Goal: Information Seeking & Learning: Learn about a topic

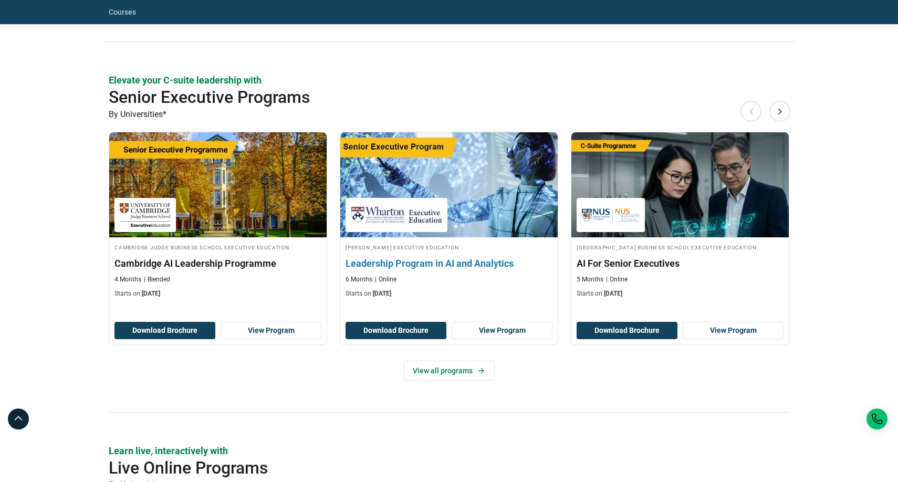
scroll to position [423, 0]
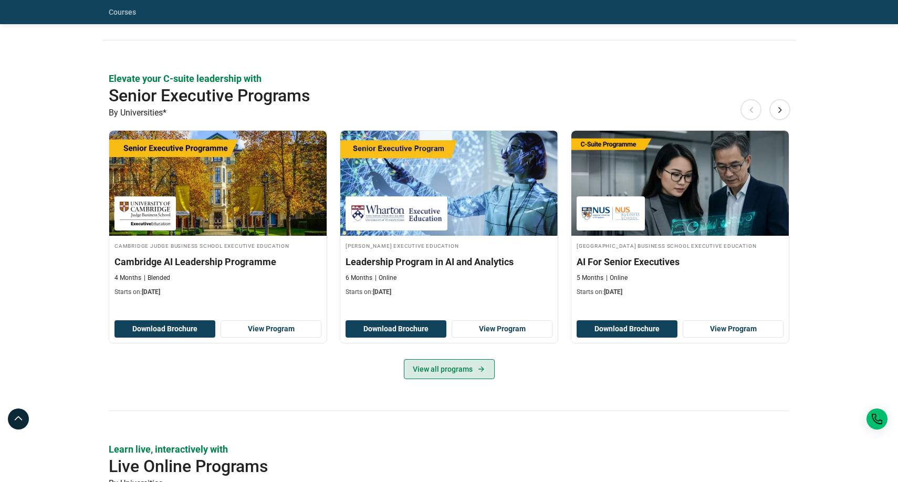
click at [471, 366] on link "View all programs" at bounding box center [449, 369] width 91 height 20
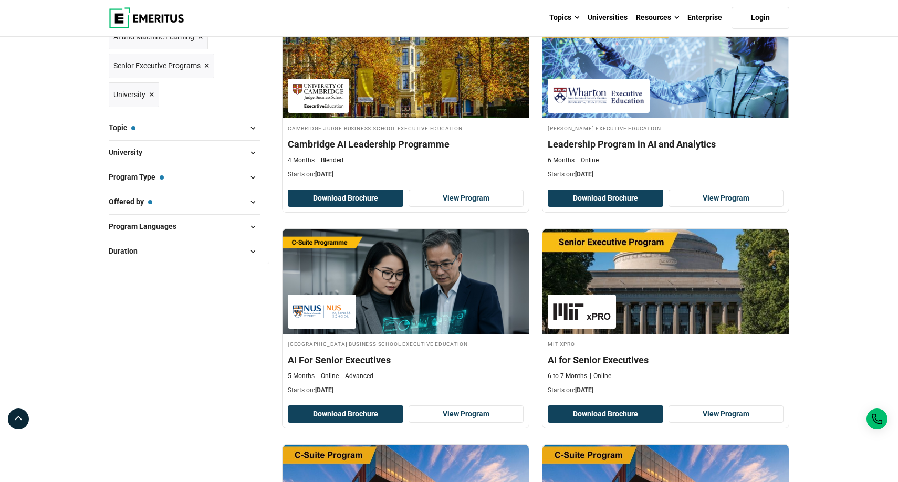
click at [171, 185] on button "Program Type — Senior Executive Programs" at bounding box center [185, 178] width 152 height 16
click at [251, 185] on span at bounding box center [253, 178] width 16 height 16
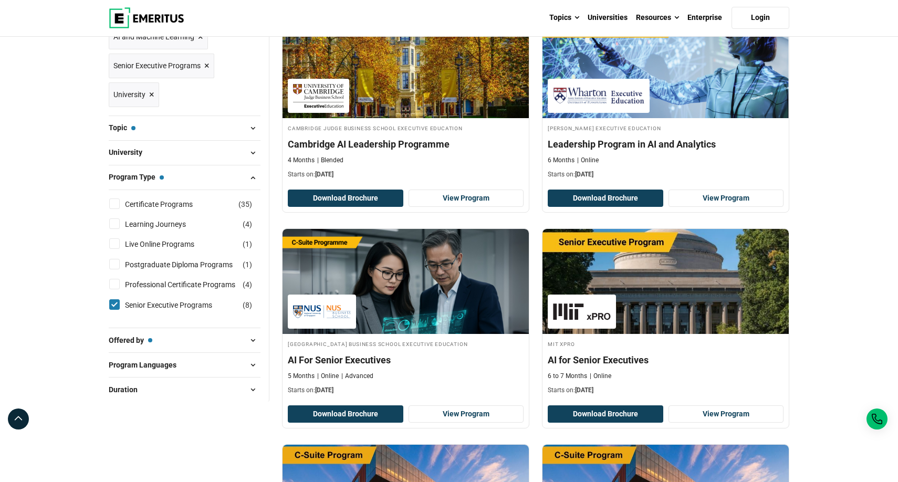
click at [114, 310] on input "Senior Executive Programs ( 8 )" at bounding box center [114, 304] width 11 height 11
checkbox input "false"
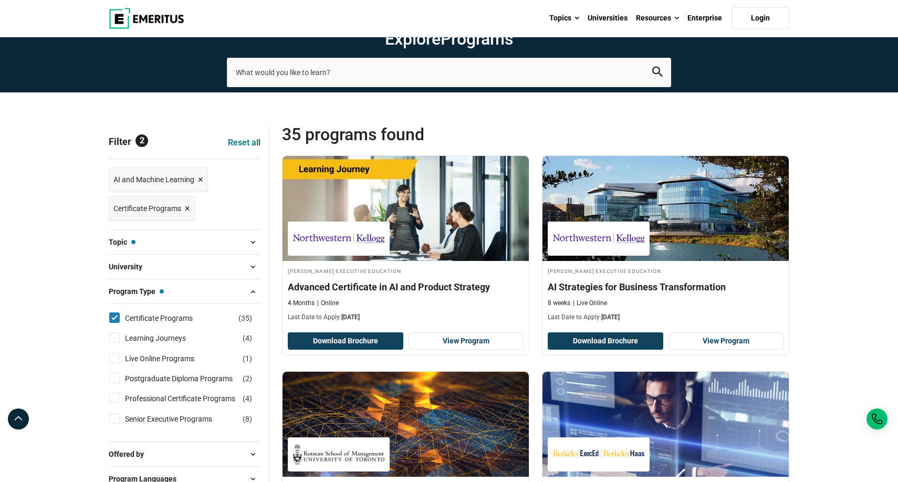
click at [117, 343] on input "Learning Journeys ( 4 )" at bounding box center [114, 338] width 11 height 11
checkbox input "true"
click at [182, 250] on button "Topic — AI and Machine Learning" at bounding box center [185, 242] width 152 height 16
click at [251, 250] on span at bounding box center [253, 242] width 16 height 16
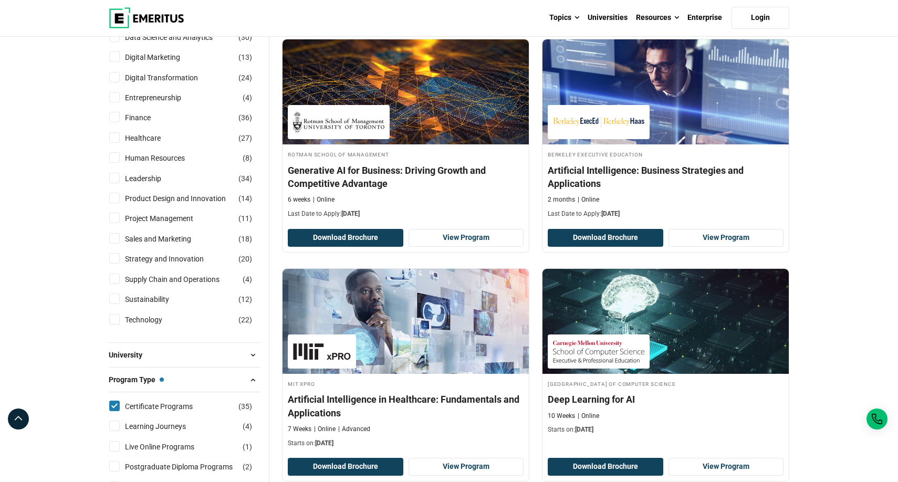
scroll to position [334, 0]
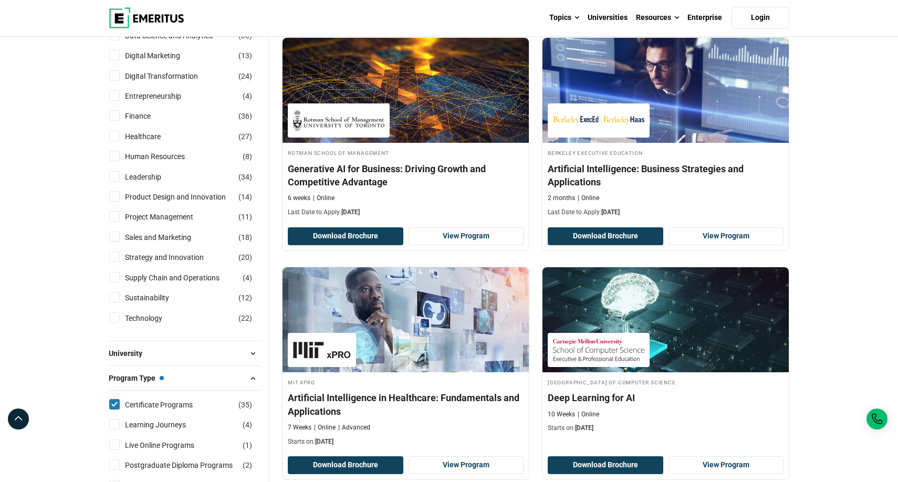
click at [250, 361] on span at bounding box center [253, 354] width 16 height 16
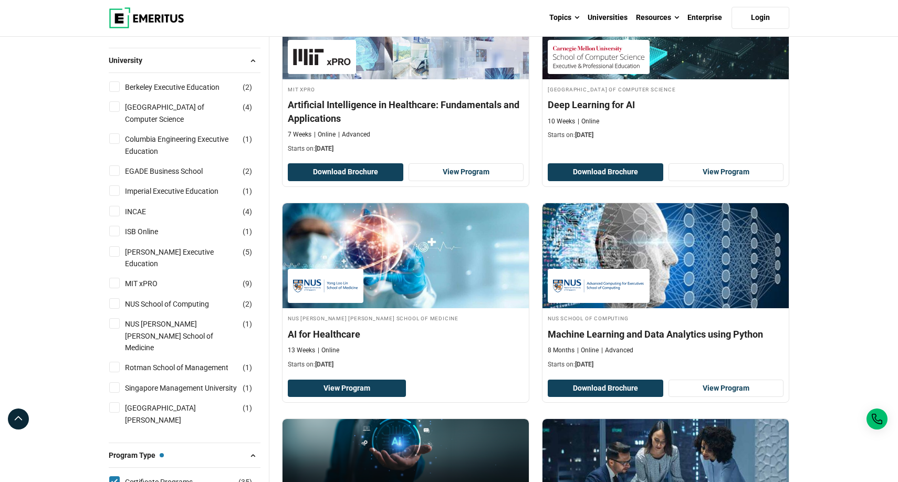
scroll to position [658, 0]
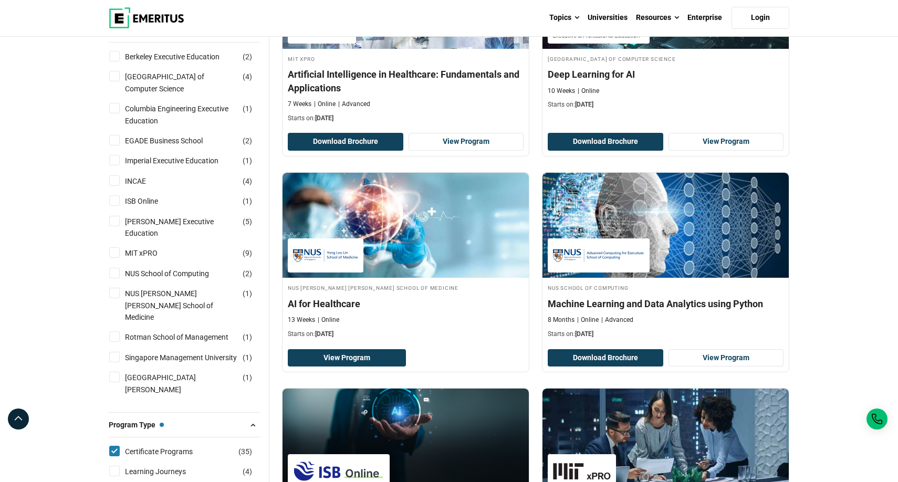
click at [251, 418] on span at bounding box center [253, 425] width 16 height 16
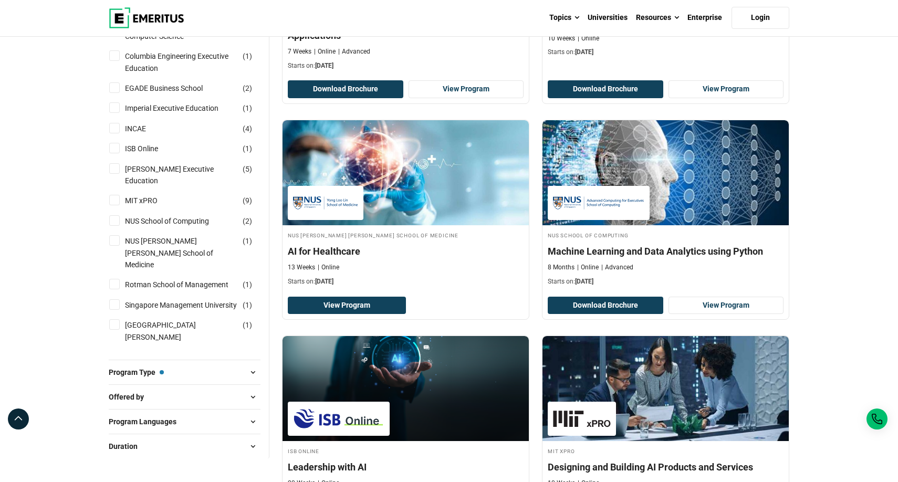
scroll to position [711, 0]
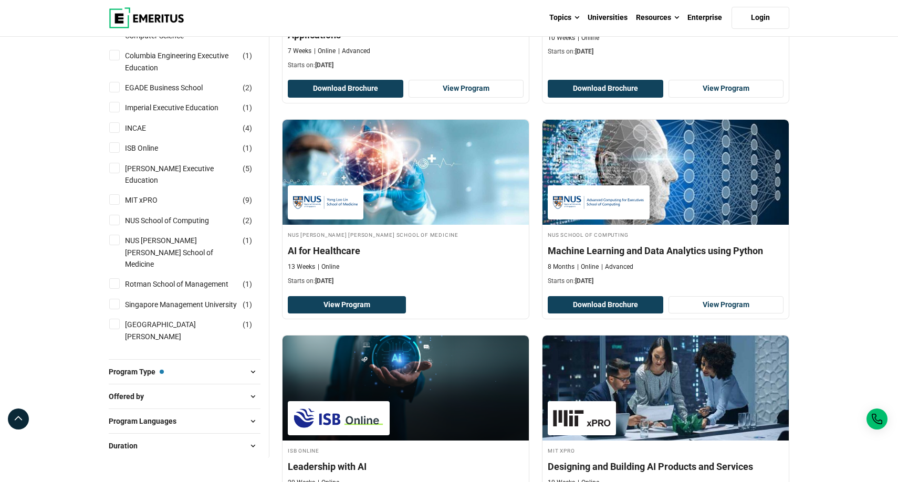
click at [253, 365] on span at bounding box center [253, 372] width 16 height 16
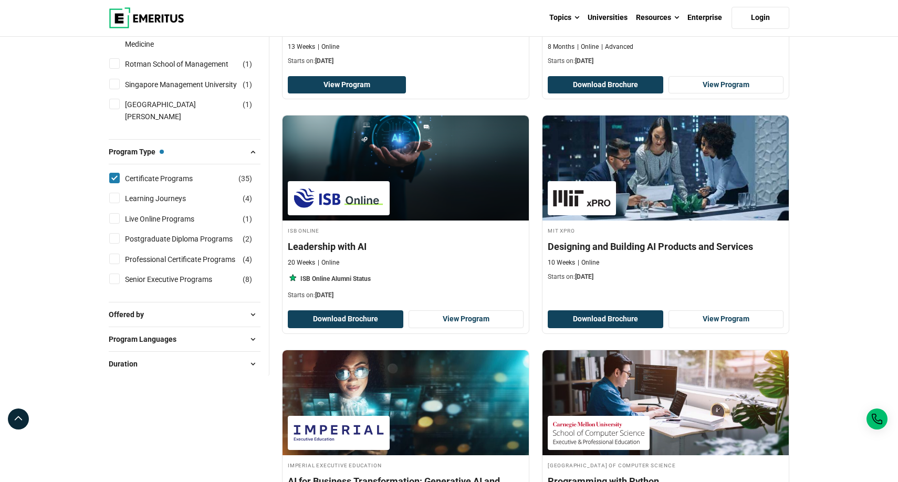
scroll to position [934, 0]
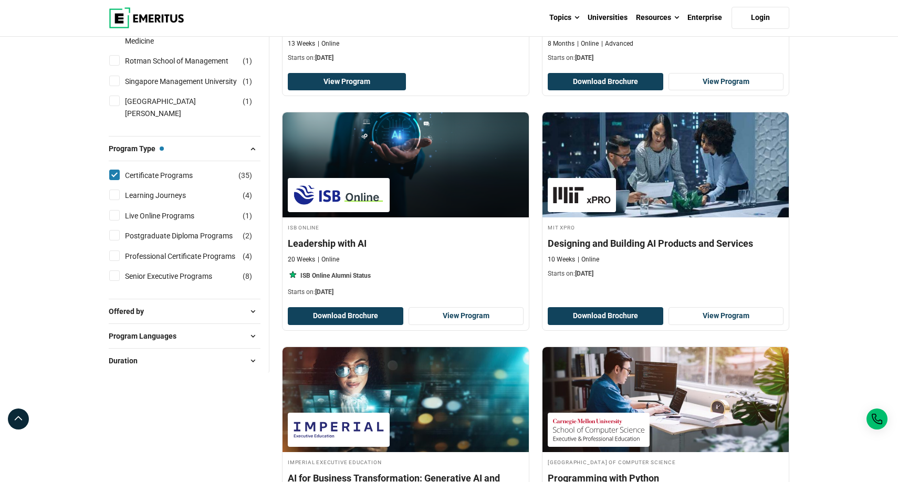
click at [250, 304] on span at bounding box center [253, 312] width 16 height 16
click at [116, 333] on input "University ( 35 )" at bounding box center [114, 338] width 11 height 11
checkbox input "true"
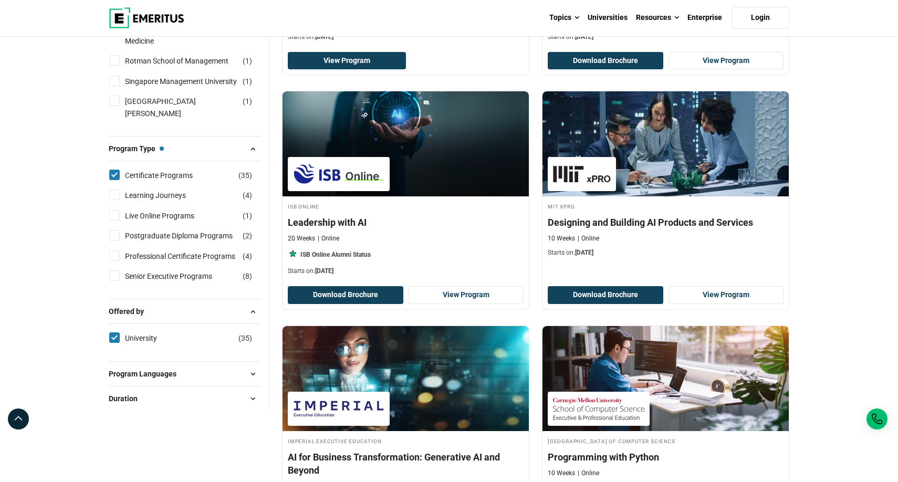
click at [253, 366] on span at bounding box center [253, 374] width 16 height 16
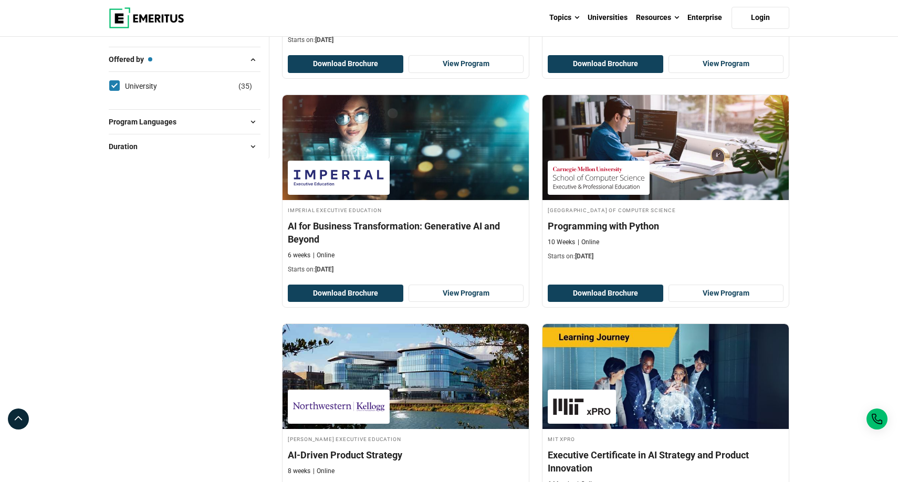
scroll to position [1185, 0]
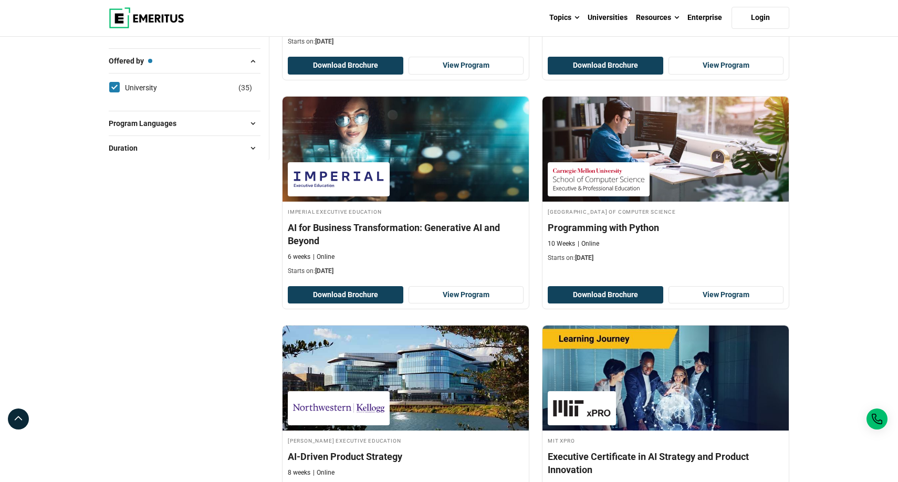
click at [253, 116] on span at bounding box center [253, 124] width 16 height 16
click at [117, 144] on input "English ( 21 )" at bounding box center [114, 149] width 11 height 11
checkbox input "true"
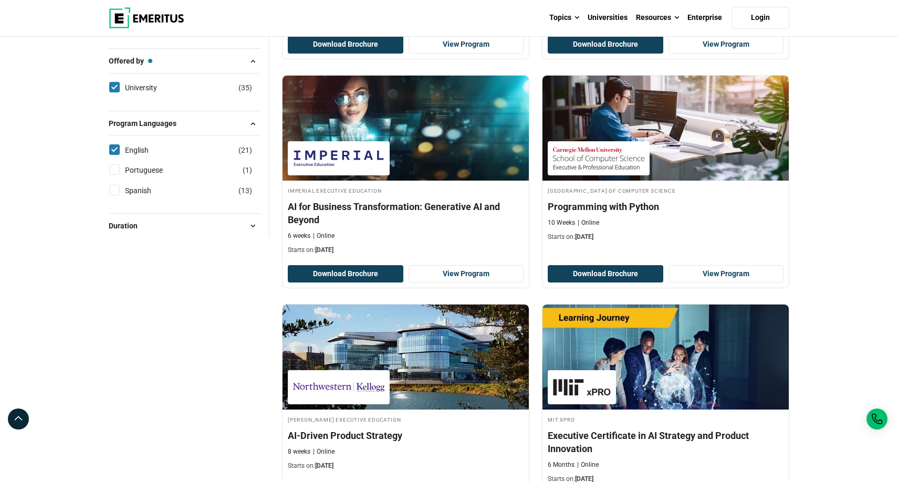
click at [254, 218] on span at bounding box center [253, 226] width 16 height 16
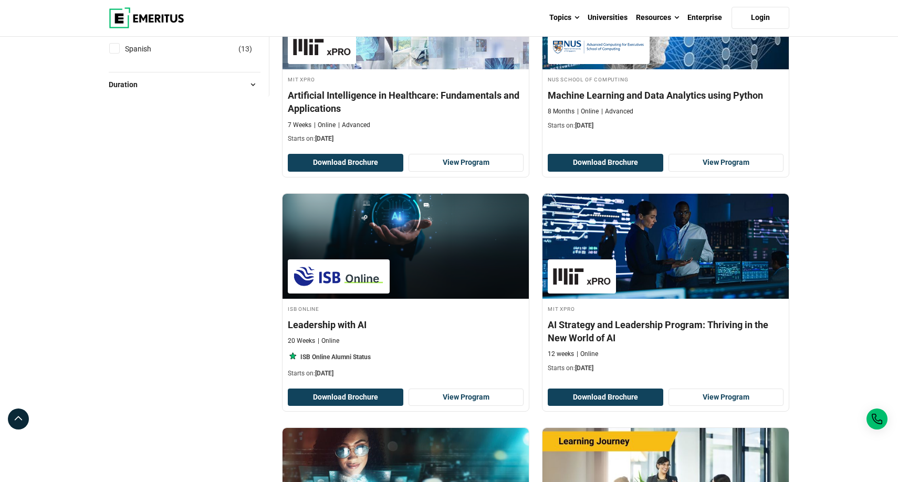
scroll to position [1293, 0]
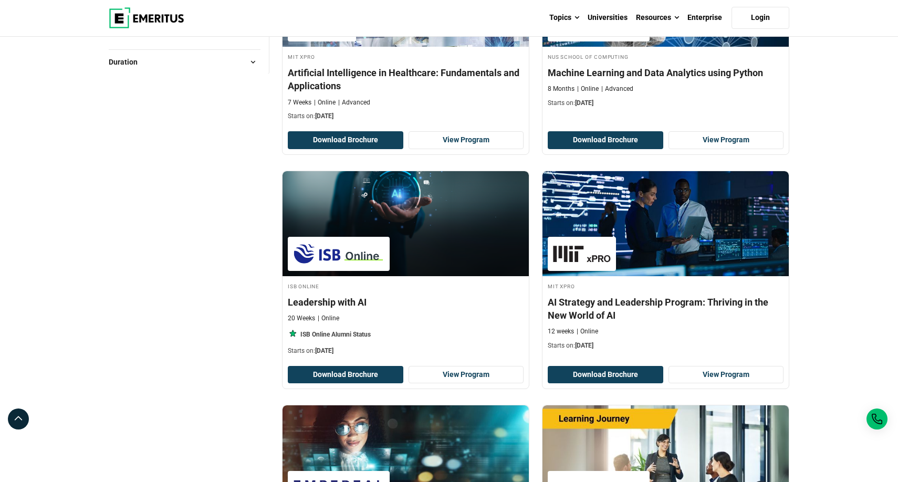
click at [137, 68] on span "Duration" at bounding box center [127, 62] width 37 height 12
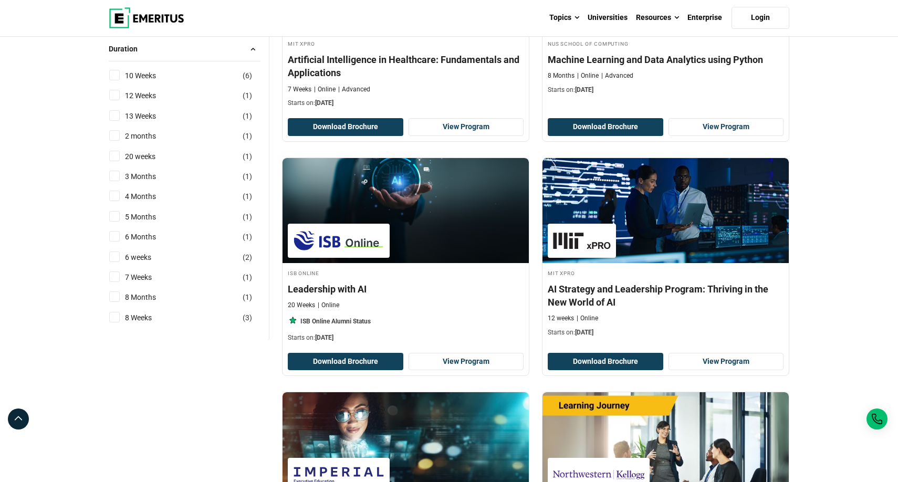
scroll to position [1294, 0]
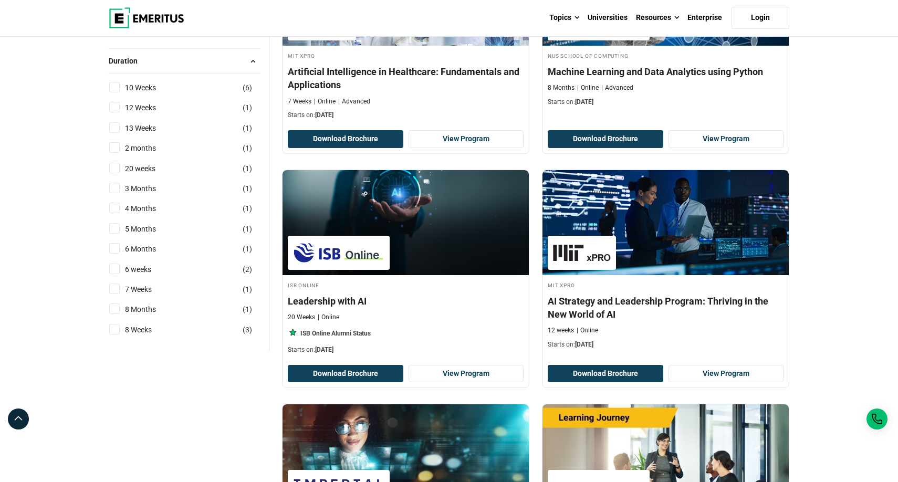
click at [117, 193] on input "3 Months ( 1 )" at bounding box center [114, 188] width 11 height 11
checkbox input "true"
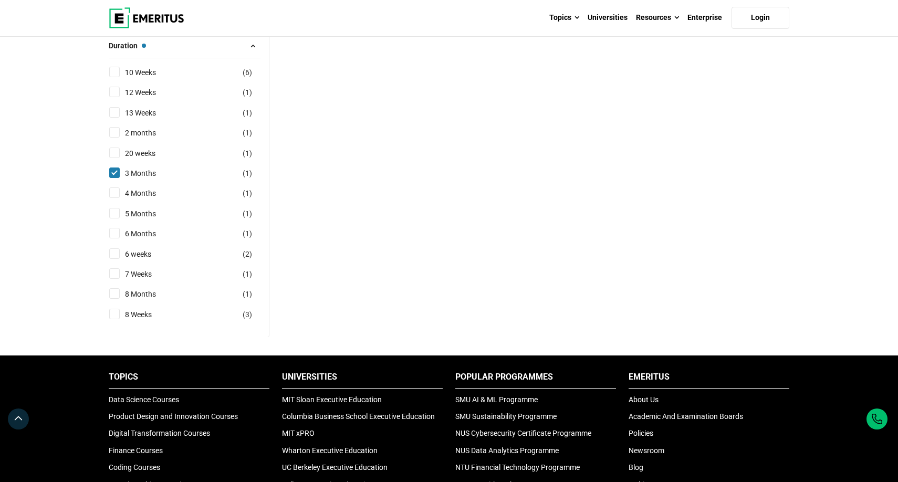
scroll to position [847, 0]
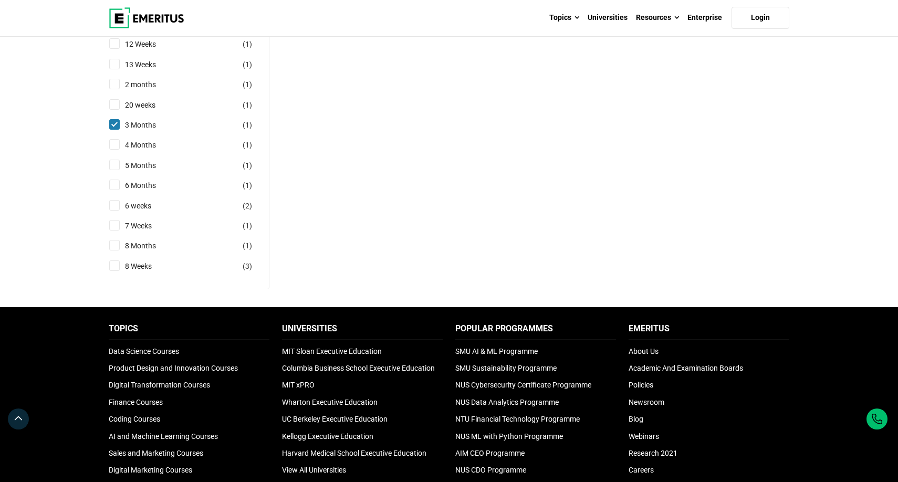
click at [115, 150] on input "4 Months ( 1 )" at bounding box center [114, 144] width 11 height 11
checkbox input "true"
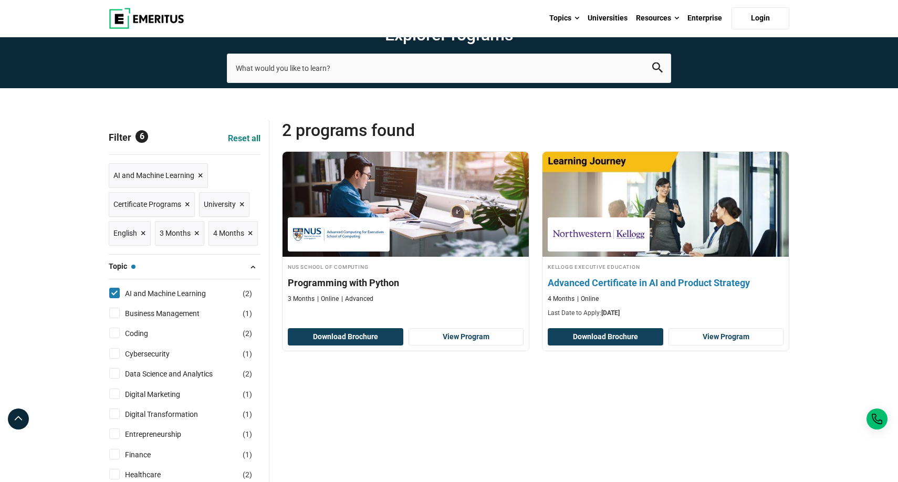
scroll to position [8, 0]
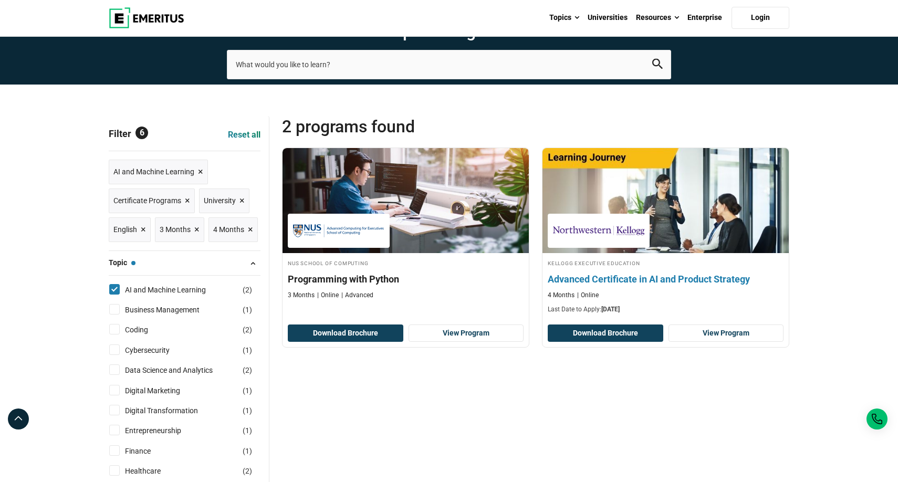
click at [618, 314] on div "[PERSON_NAME] Executive Education Advanced Certificate in AI and Product Strate…" at bounding box center [666, 286] width 246 height 56
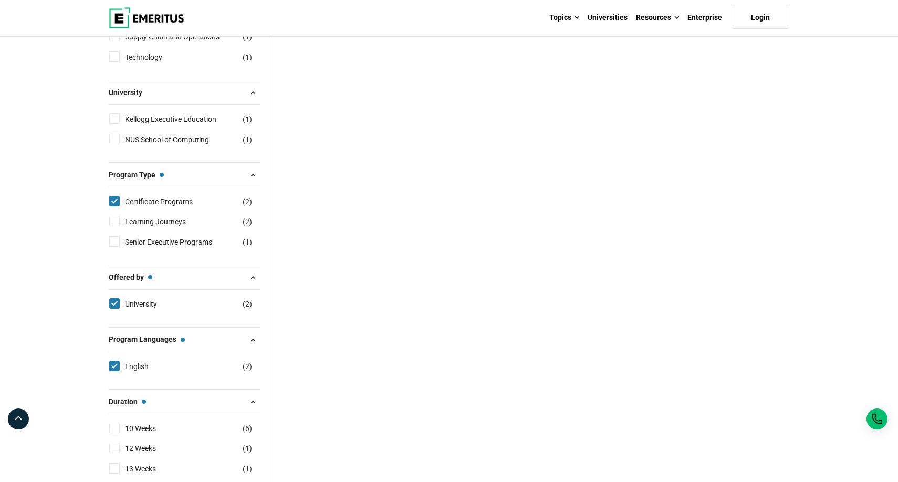
scroll to position [557, 0]
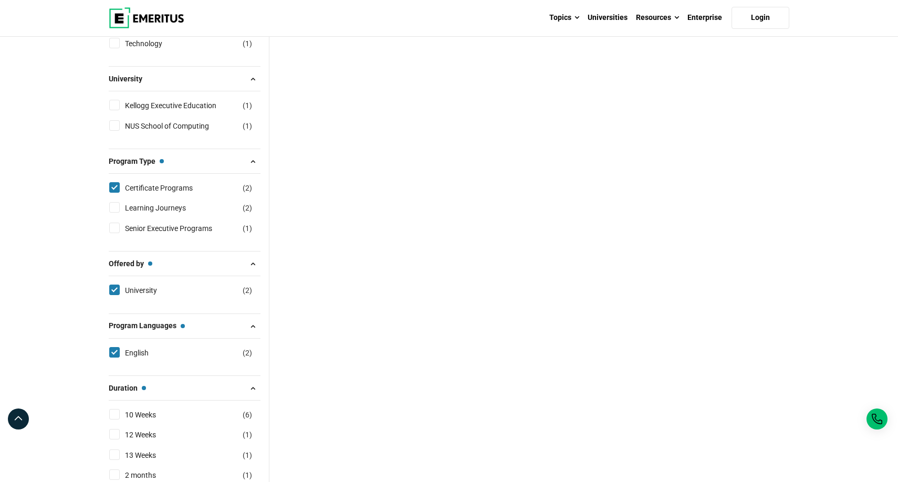
click at [115, 213] on input "Learning Journeys ( 2 )" at bounding box center [114, 207] width 11 height 11
checkbox input "true"
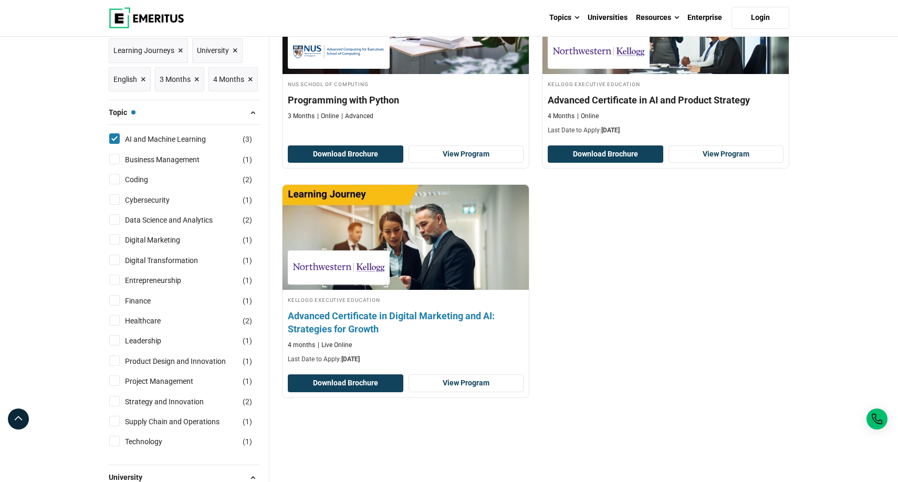
scroll to position [193, 0]
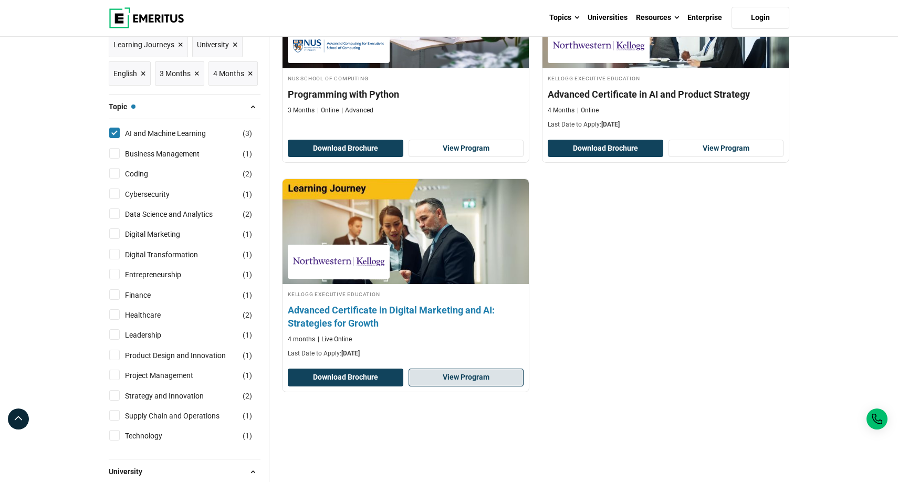
click at [445, 387] on link "View Program" at bounding box center [467, 378] width 116 height 18
